Goal: Transaction & Acquisition: Purchase product/service

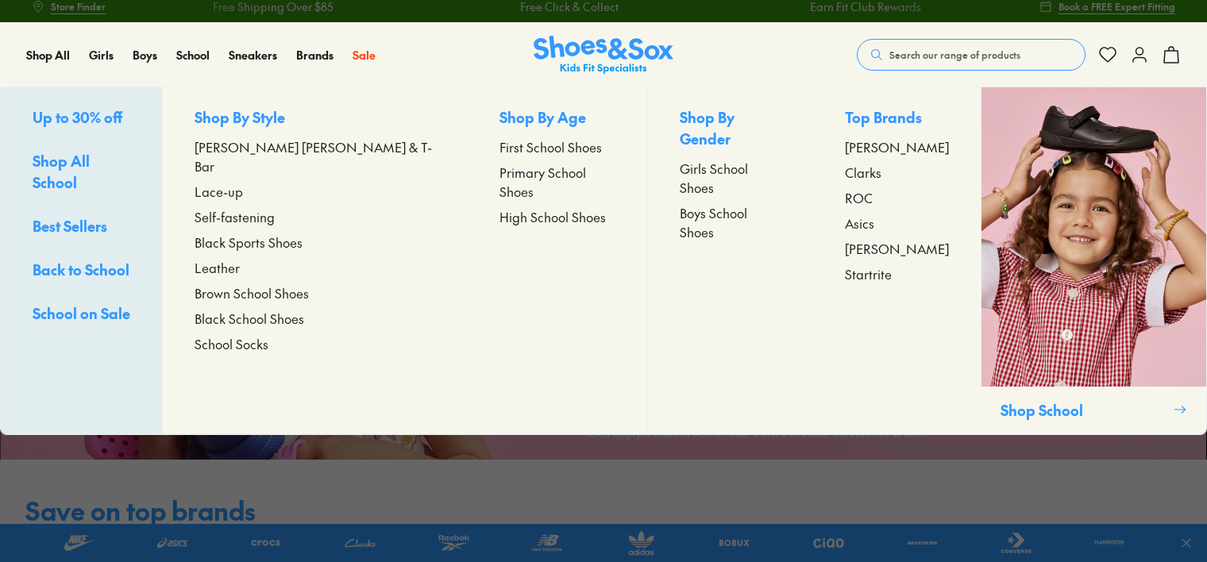
click at [285, 148] on span "[PERSON_NAME] [PERSON_NAME] & T-Bar" at bounding box center [315, 156] width 241 height 38
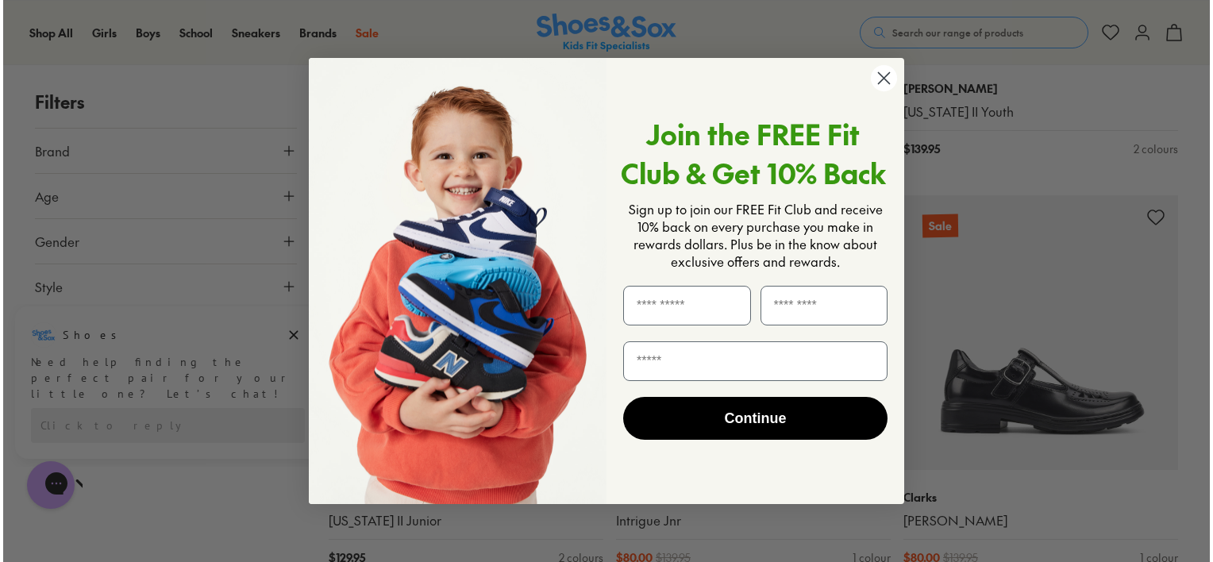
scroll to position [1810, 0]
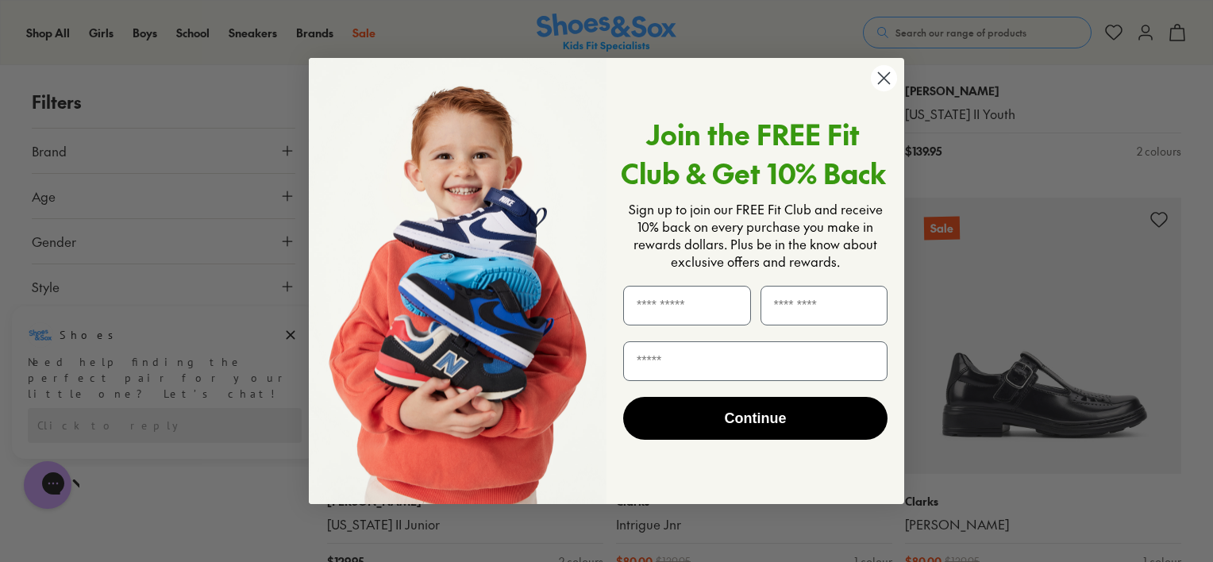
click at [883, 77] on icon "Close dialog" at bounding box center [884, 77] width 11 height 11
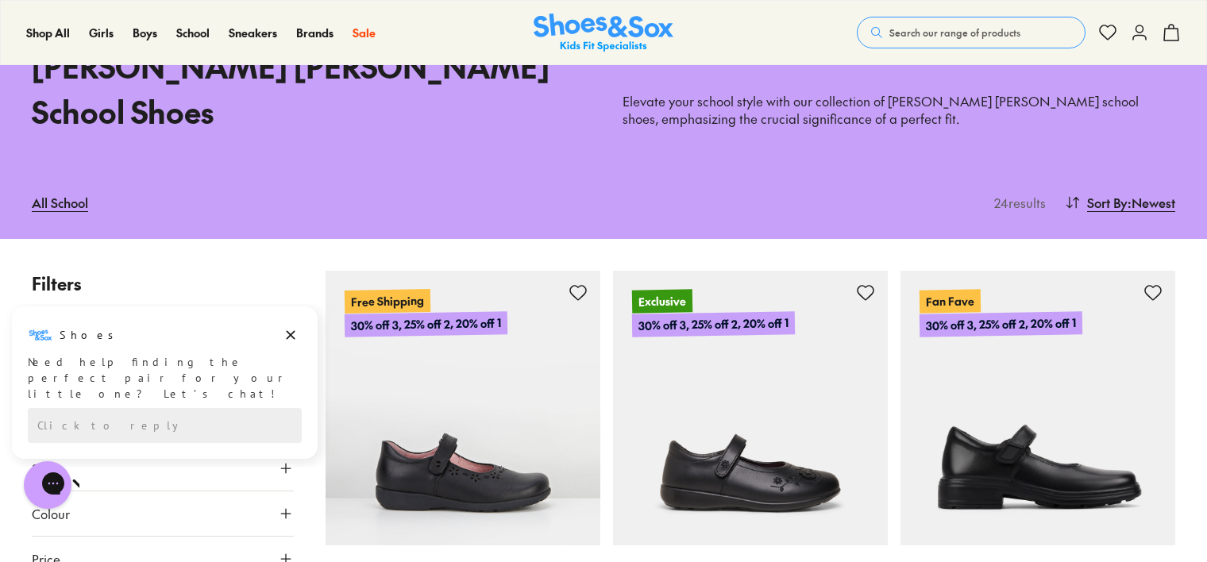
scroll to position [0, 0]
